Goal: Task Accomplishment & Management: Complete application form

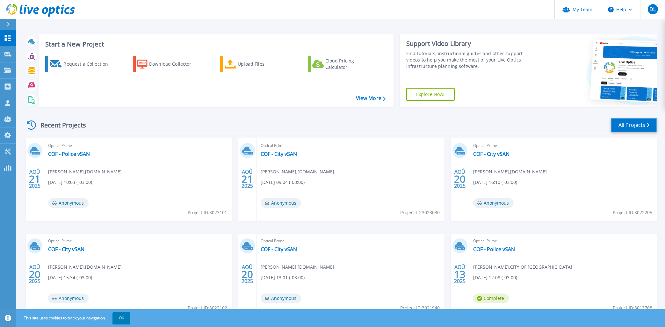
click at [641, 129] on link "All Projects" at bounding box center [634, 125] width 46 height 14
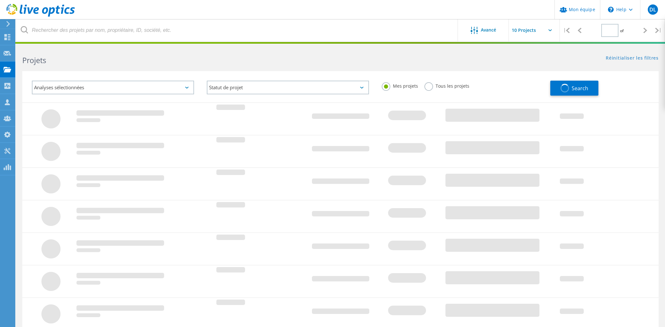
type input "1"
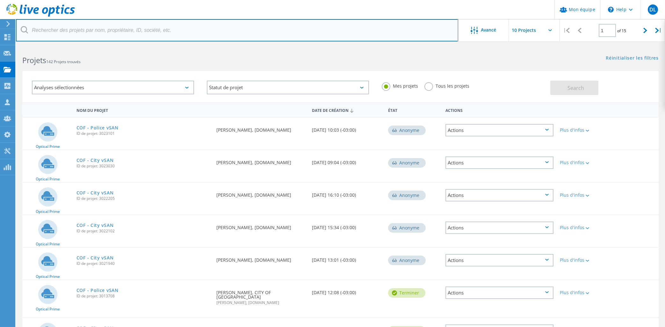
click at [91, 31] on input "text" at bounding box center [237, 30] width 442 height 22
type input "CIUSSS"
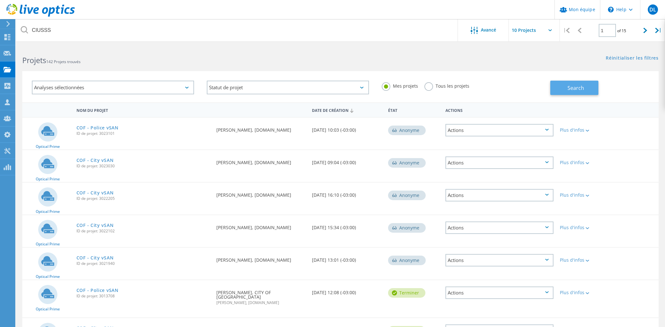
click at [585, 89] on button "Search" at bounding box center [574, 88] width 48 height 14
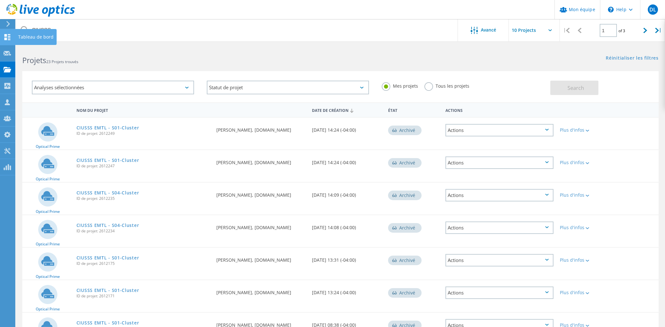
click at [9, 39] on icon at bounding box center [8, 37] width 8 height 6
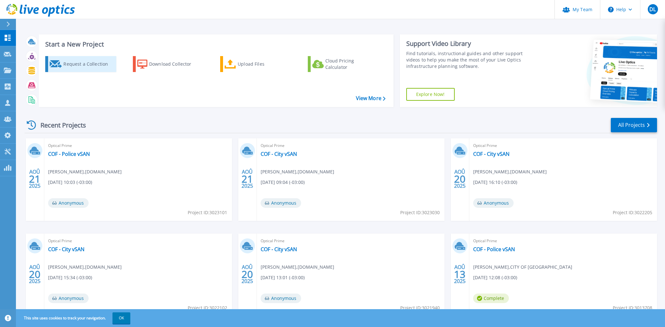
click at [73, 63] on div "Request a Collection" at bounding box center [88, 64] width 51 height 13
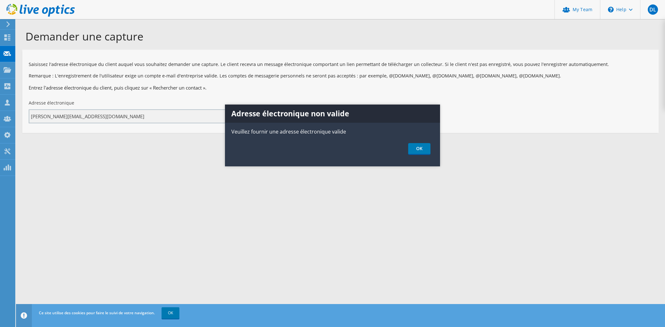
type input "[PERSON_NAME][EMAIL_ADDRESS][DOMAIN_NAME]"
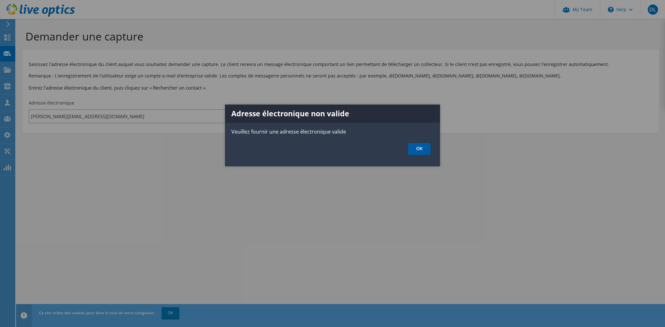
click at [425, 144] on link "OK" at bounding box center [419, 149] width 22 height 12
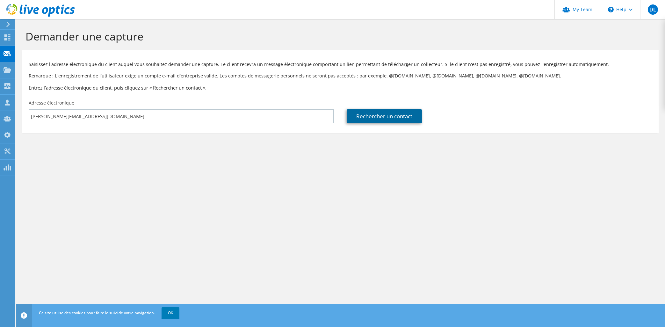
click at [393, 118] on link "Rechercher un contact" at bounding box center [384, 116] width 75 height 14
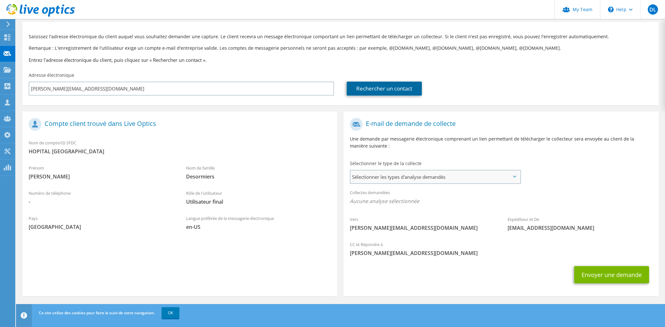
scroll to position [29, 0]
click at [409, 176] on span "Sélectionner les types d'analyse demandés" at bounding box center [435, 176] width 169 height 13
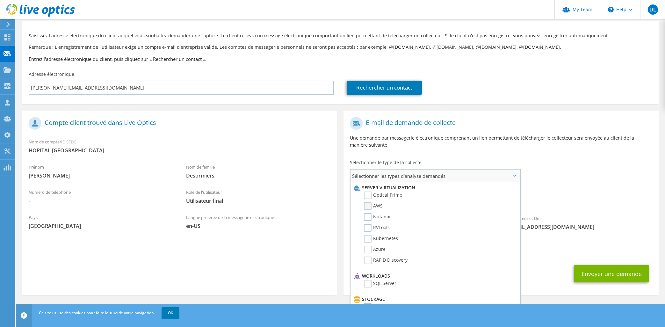
click at [369, 205] on label "AWS" at bounding box center [373, 206] width 19 height 8
click at [0, 0] on input "AWS" at bounding box center [0, 0] width 0 height 0
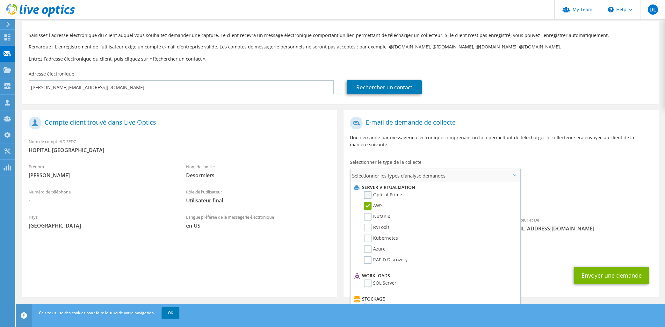
click at [367, 193] on label "Optical Prime" at bounding box center [383, 195] width 38 height 8
click at [0, 0] on input "Optical Prime" at bounding box center [0, 0] width 0 height 0
click at [367, 204] on label "AWS" at bounding box center [373, 206] width 19 height 8
click at [0, 0] on input "AWS" at bounding box center [0, 0] width 0 height 0
click at [368, 216] on label "Nutanix" at bounding box center [377, 217] width 26 height 8
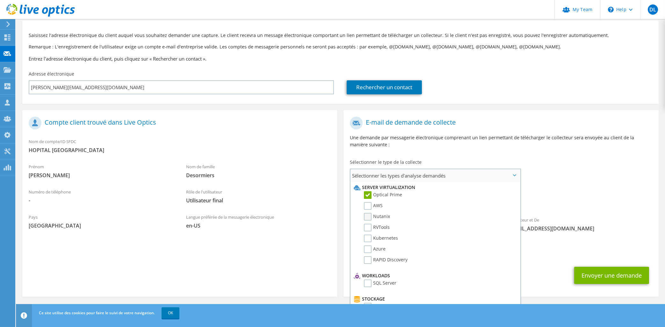
click at [0, 0] on input "Nutanix" at bounding box center [0, 0] width 0 height 0
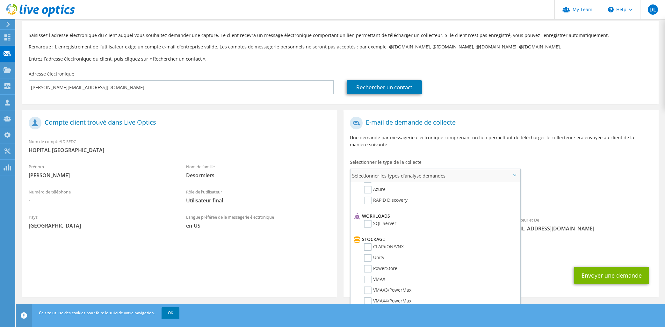
scroll to position [0, 0]
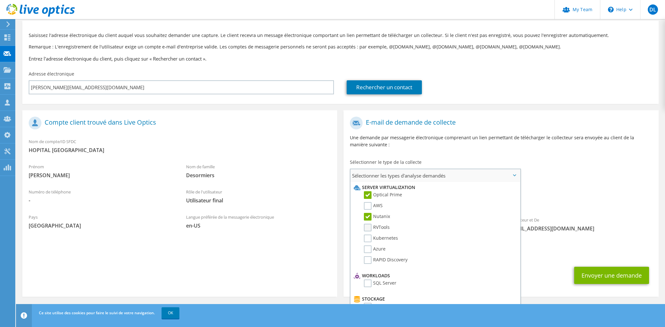
click at [369, 224] on label "RVTools" at bounding box center [377, 228] width 26 height 8
click at [0, 0] on input "RVTools" at bounding box center [0, 0] width 0 height 0
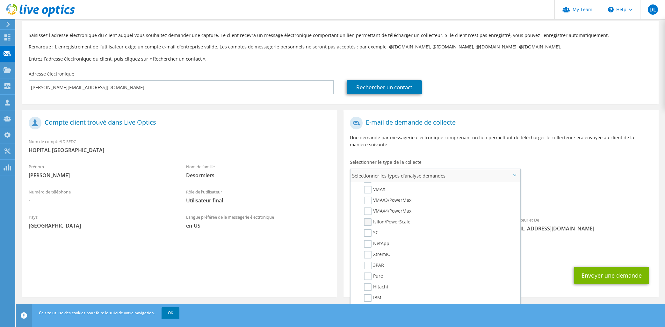
click at [366, 218] on label "Isilon/PowerScale" at bounding box center [387, 222] width 47 height 8
click at [0, 0] on input "Isilon/PowerScale" at bounding box center [0, 0] width 0 height 0
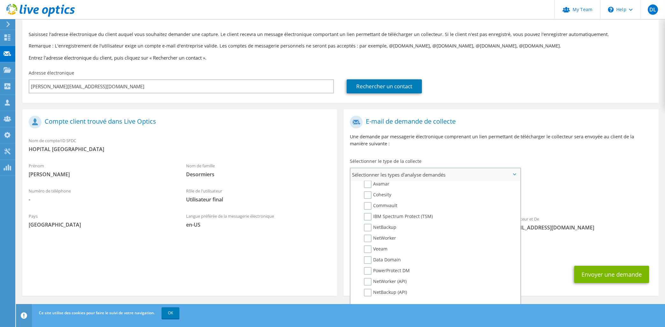
scroll to position [31, 0]
click at [624, 275] on button "Envoyer une demande" at bounding box center [611, 273] width 75 height 17
